Goal: Find specific page/section: Find specific page/section

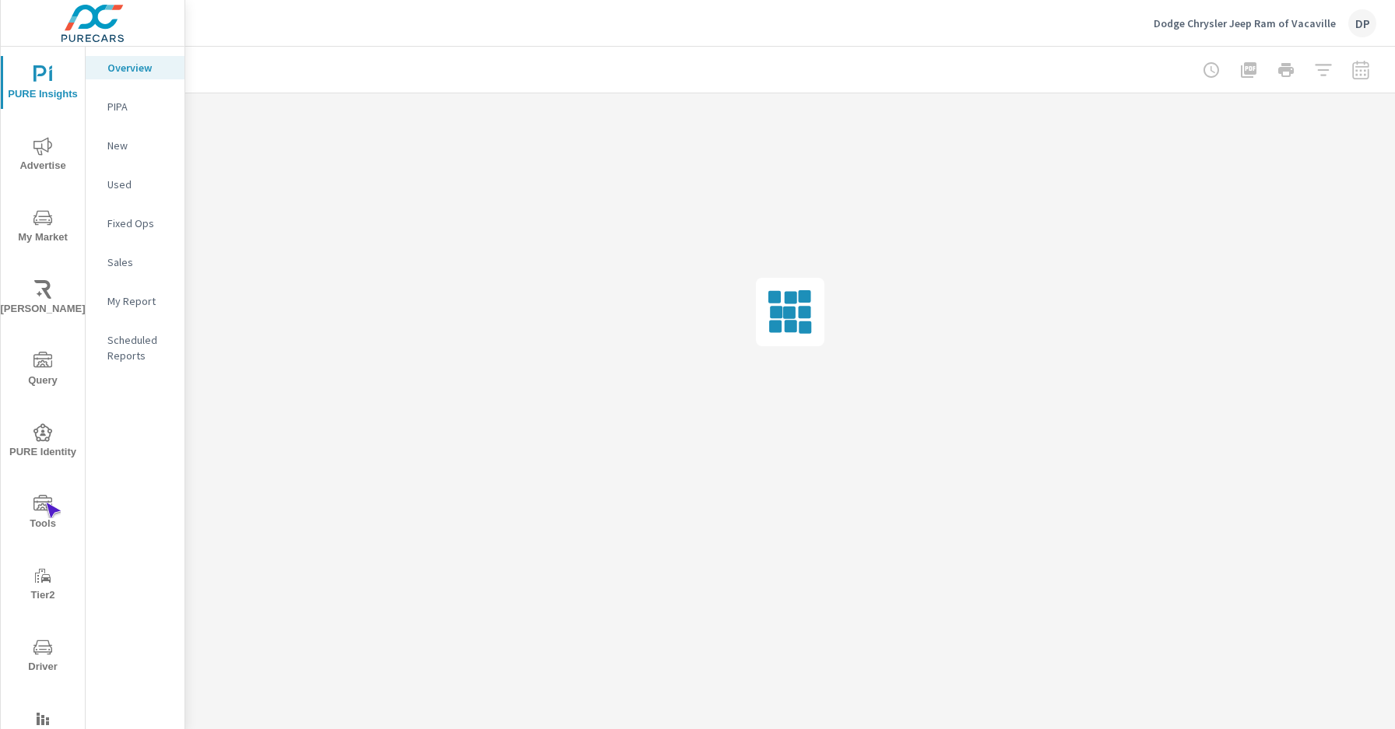
click at [45, 503] on icon "nav menu" at bounding box center [42, 503] width 19 height 16
